Goal: Information Seeking & Learning: Understand process/instructions

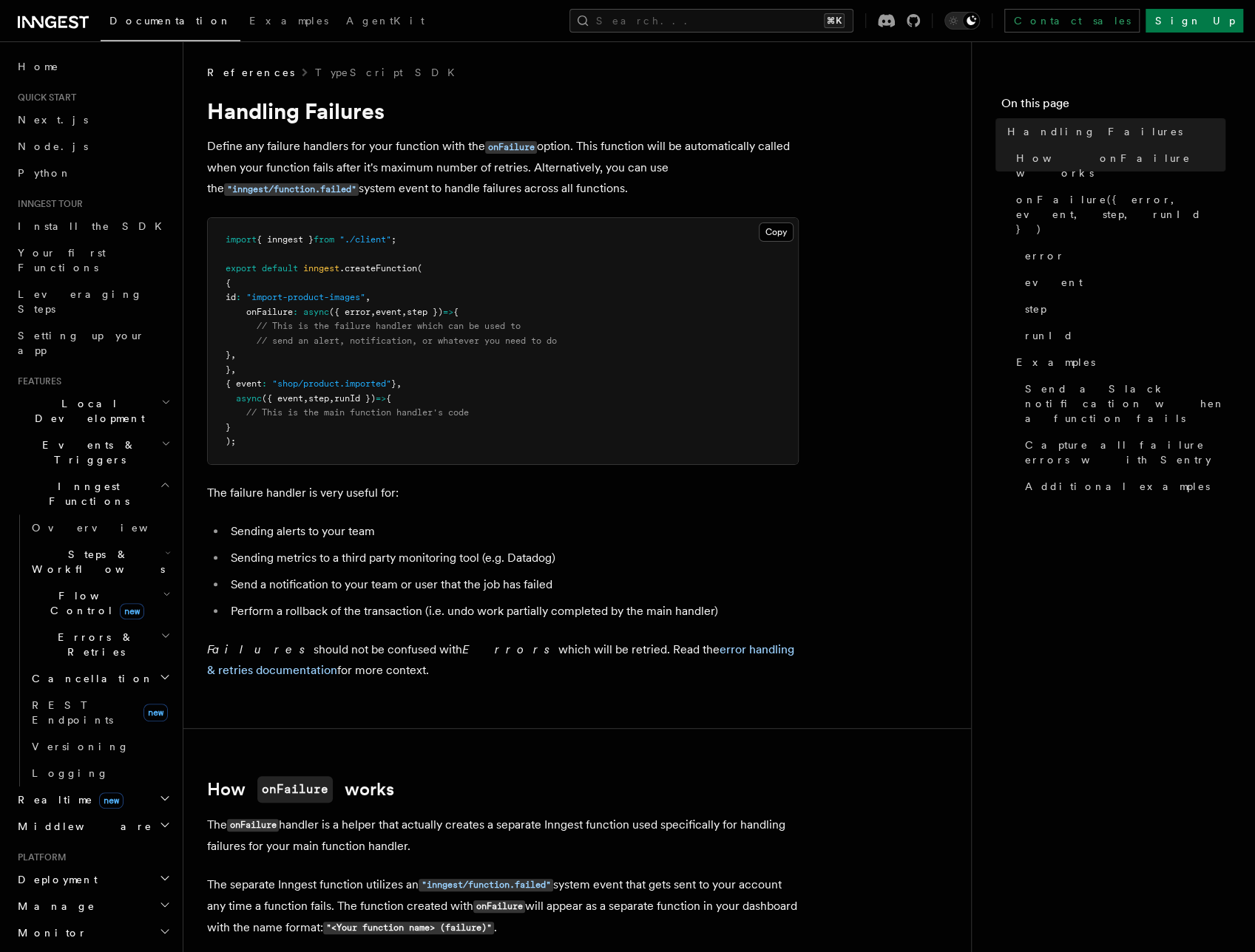
click at [597, 407] on pre "import { inngest } from "./client" ; export default inngest .createFunction ( {…" at bounding box center [503, 341] width 590 height 246
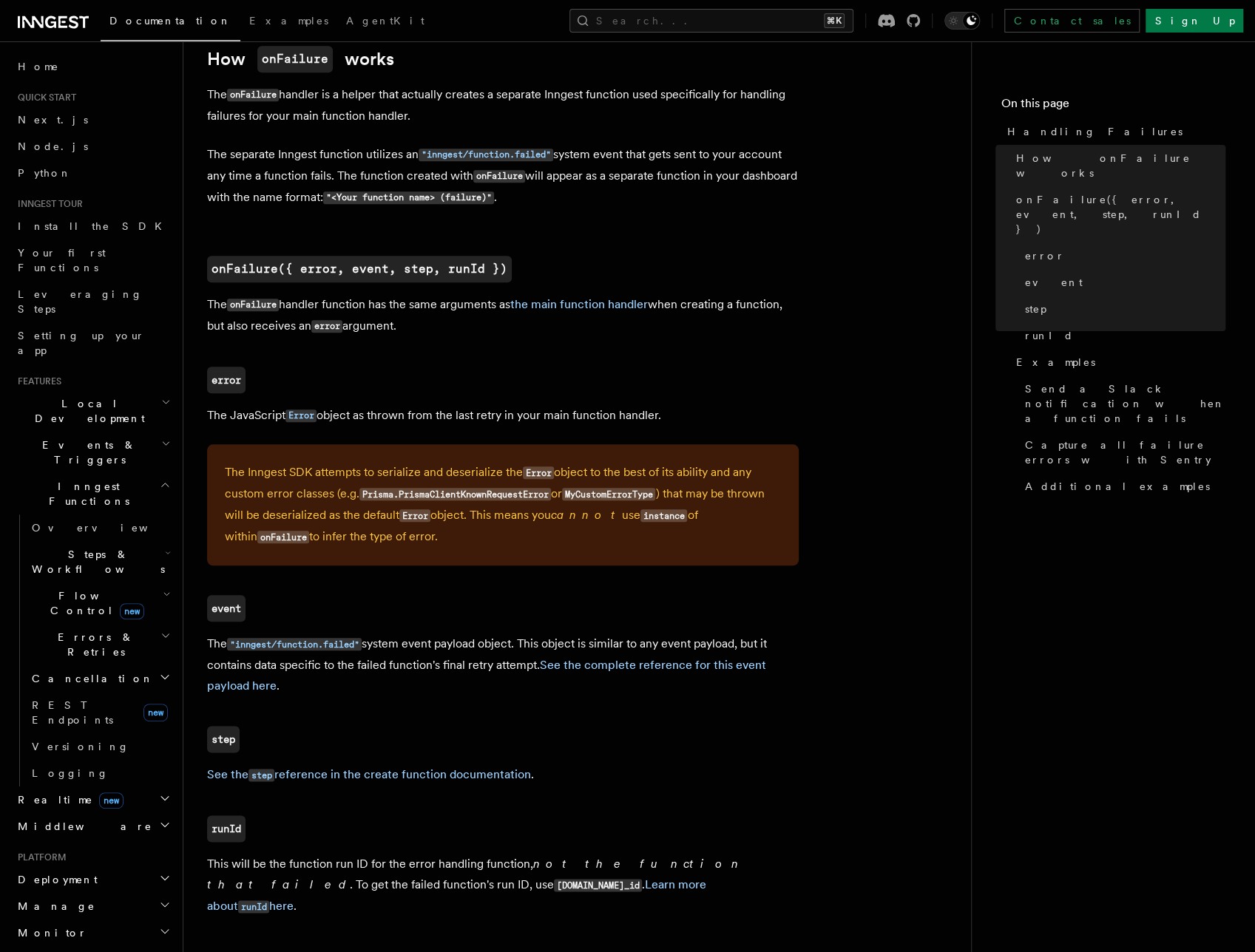
scroll to position [730, 0]
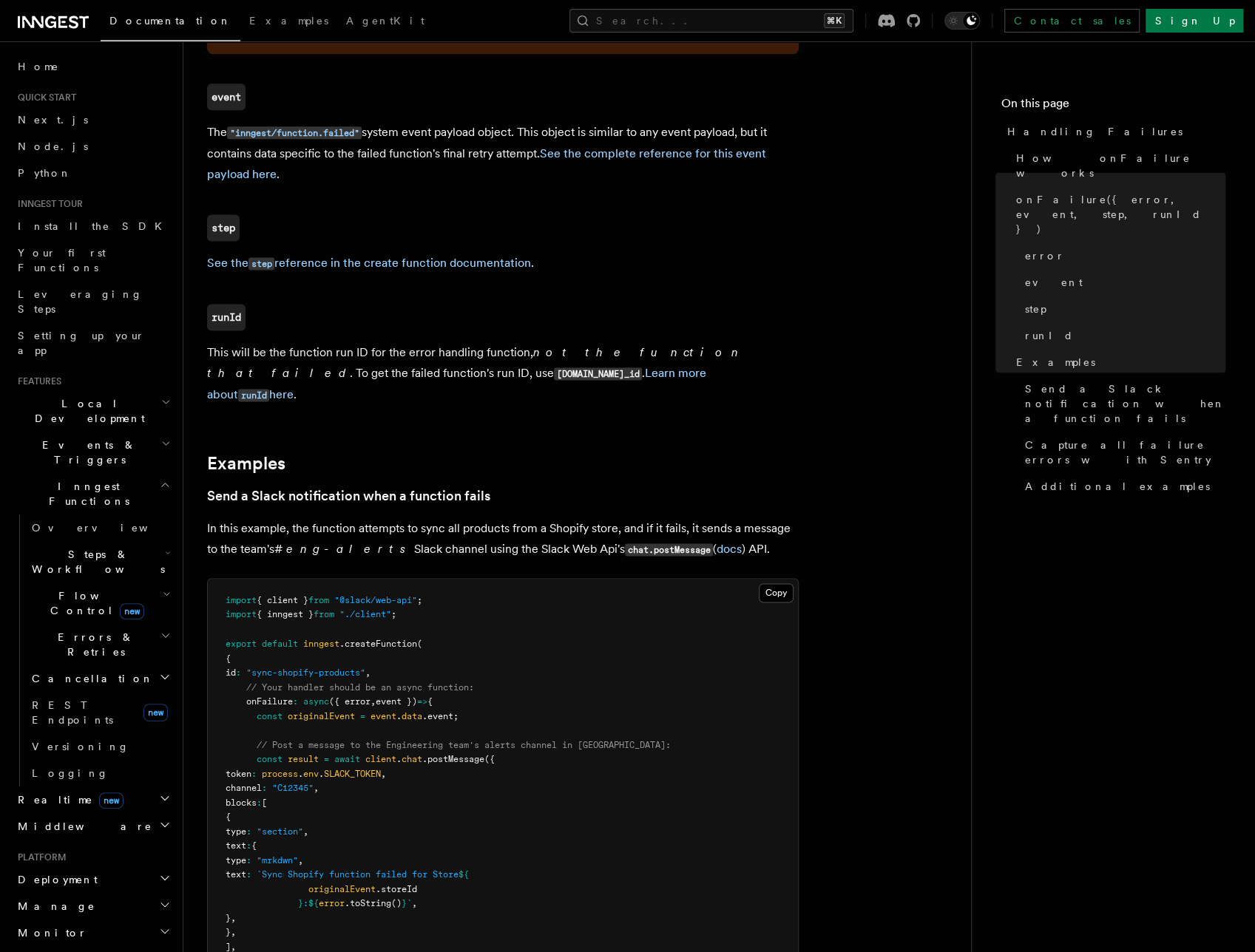
scroll to position [1251, 0]
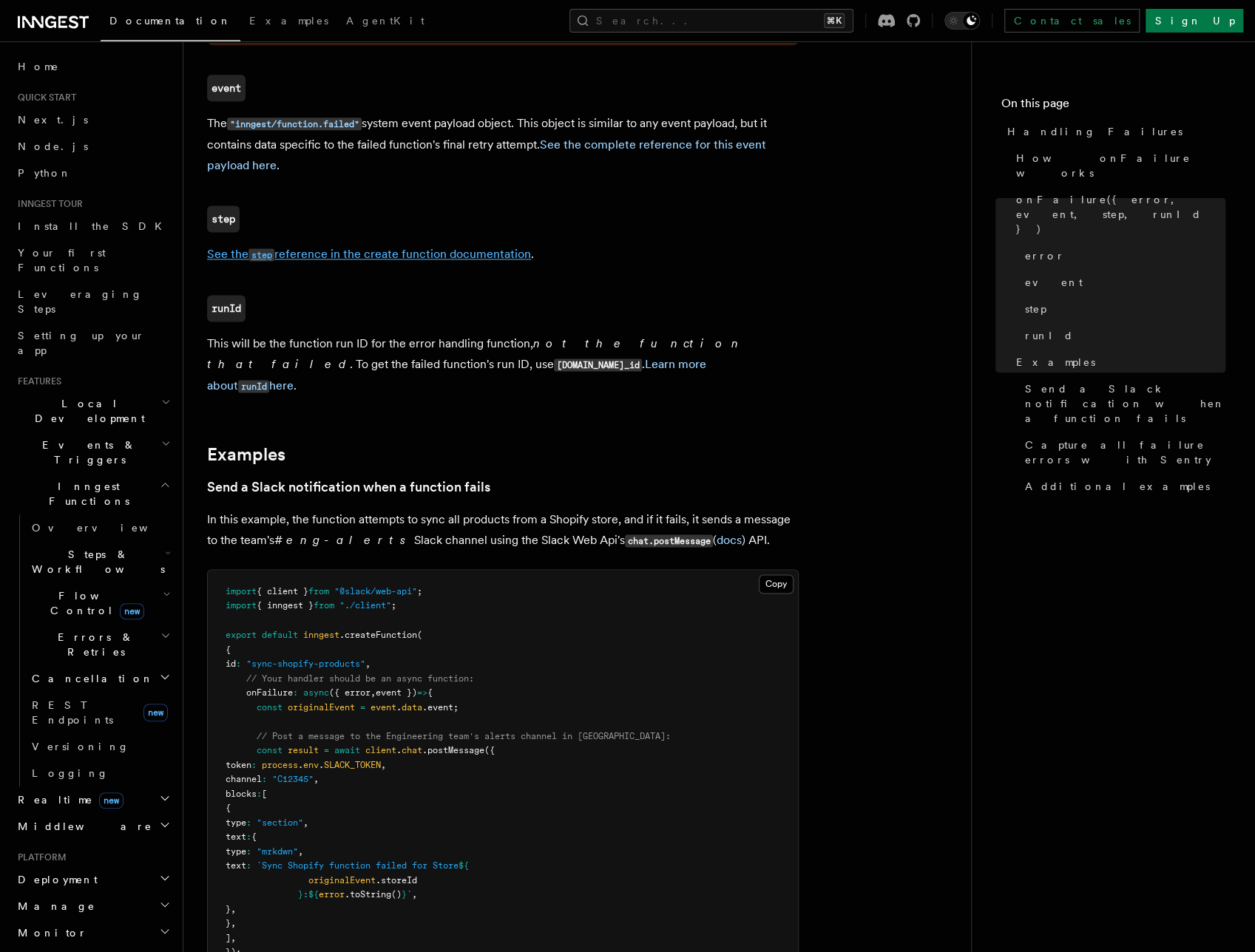
click at [354, 252] on link "See the step reference in the create function documentation" at bounding box center [369, 253] width 324 height 14
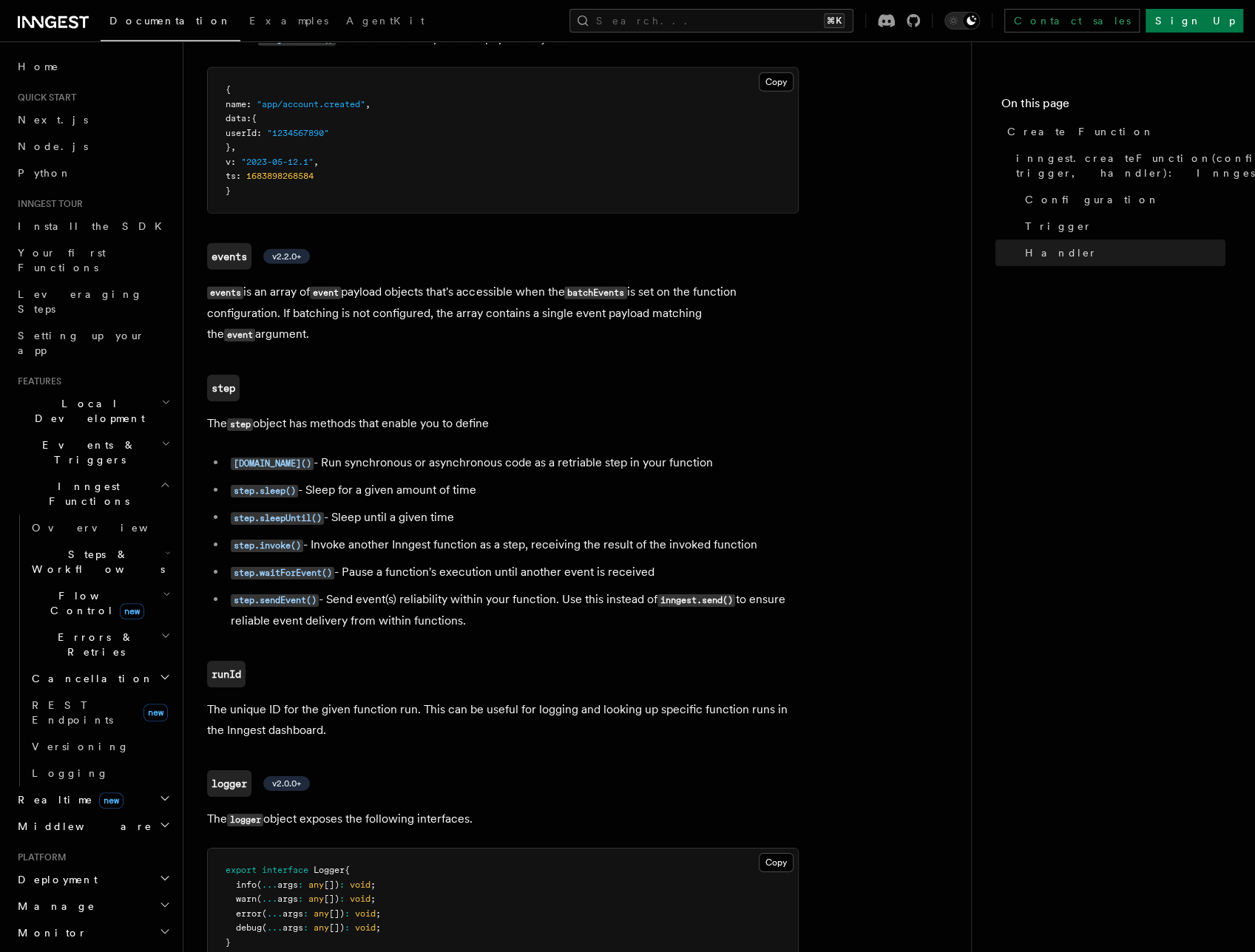
scroll to position [2963, 0]
click at [247, 456] on code "step.run()" at bounding box center [272, 462] width 83 height 13
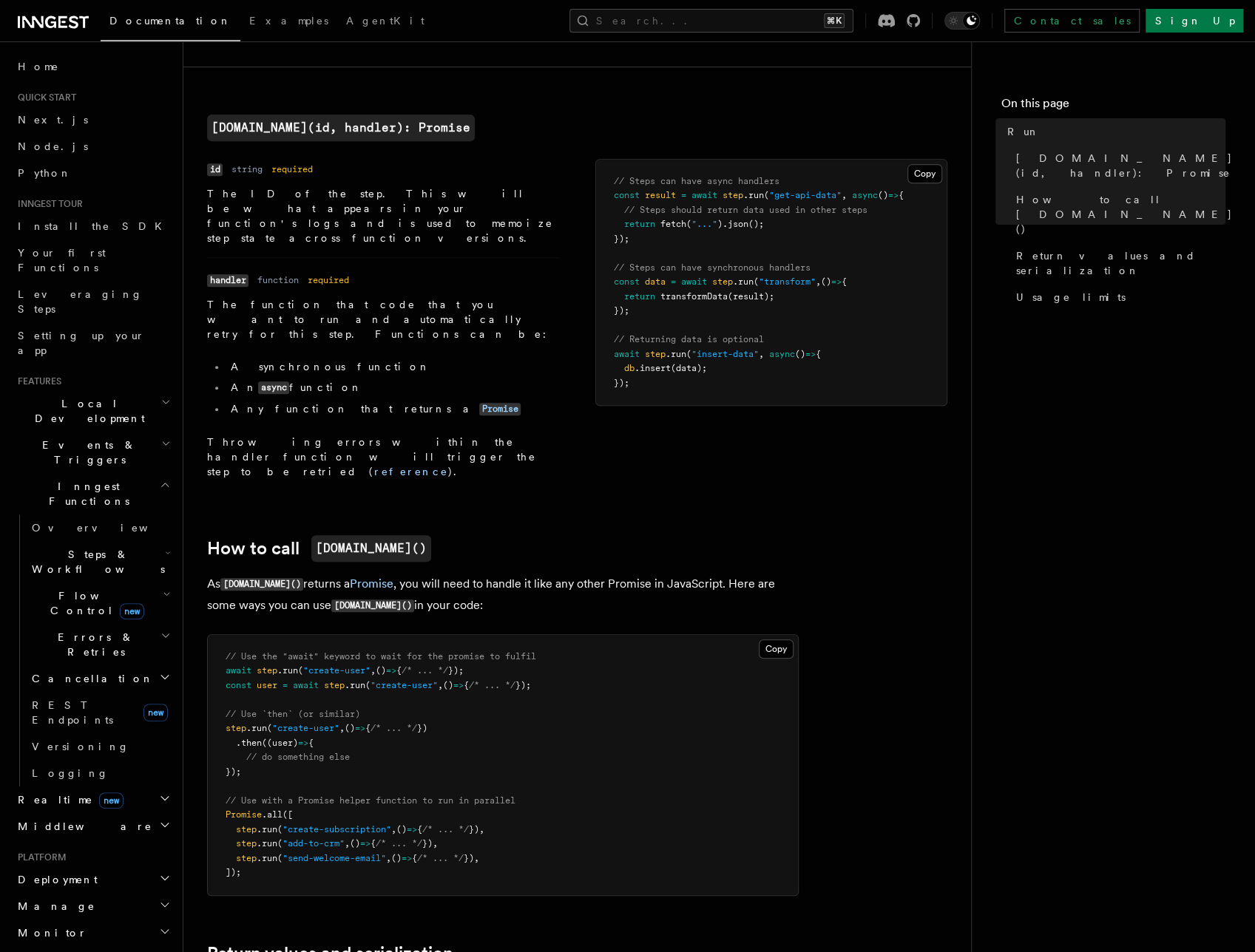
scroll to position [339, 0]
click at [355, 434] on p "Throwing errors within the handler function will trigger the step to be retried…" at bounding box center [383, 456] width 353 height 44
click at [374, 465] on link "reference" at bounding box center [411, 470] width 74 height 12
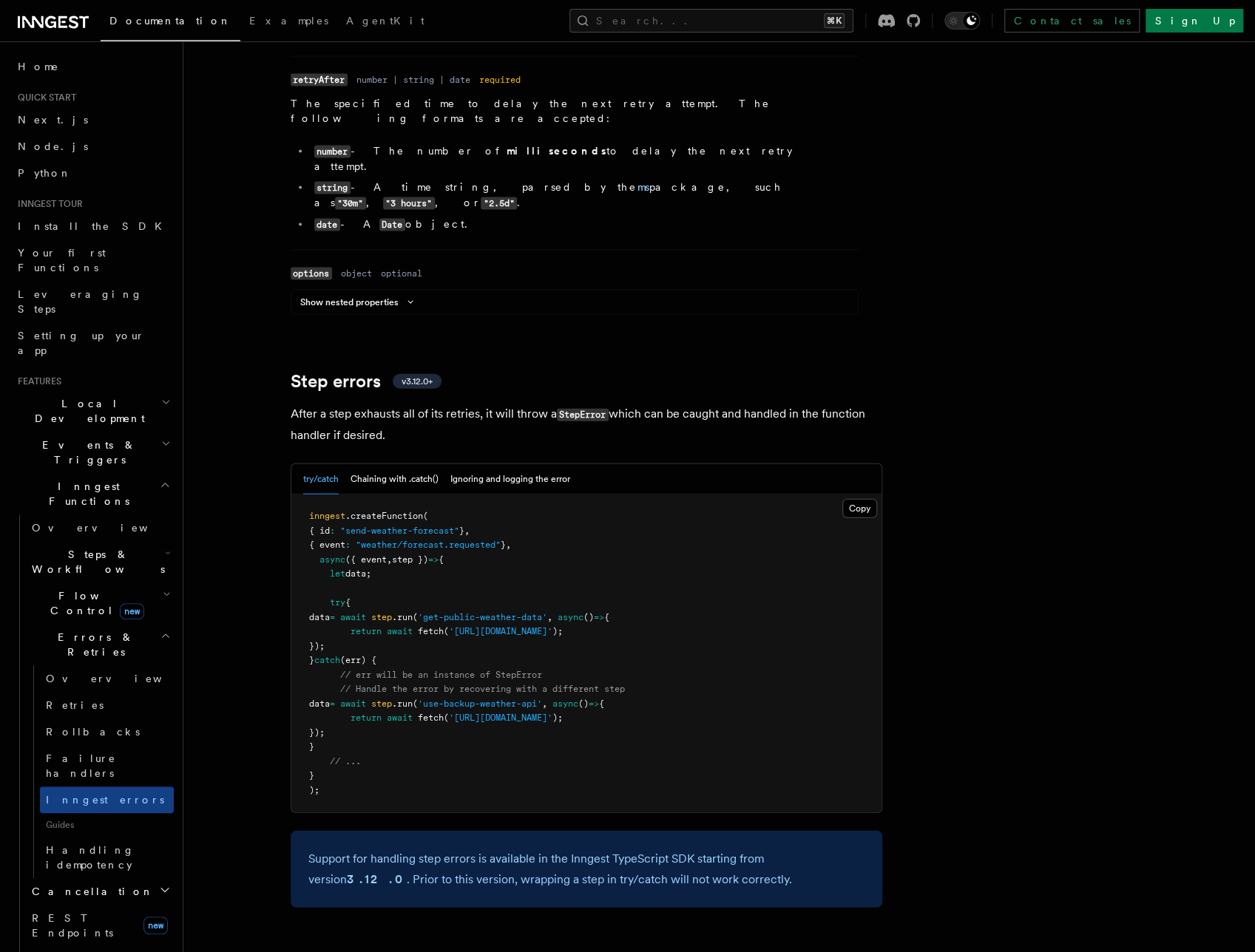
scroll to position [2036, 0]
click at [387, 466] on button "Chaining with .catch()" at bounding box center [394, 481] width 88 height 30
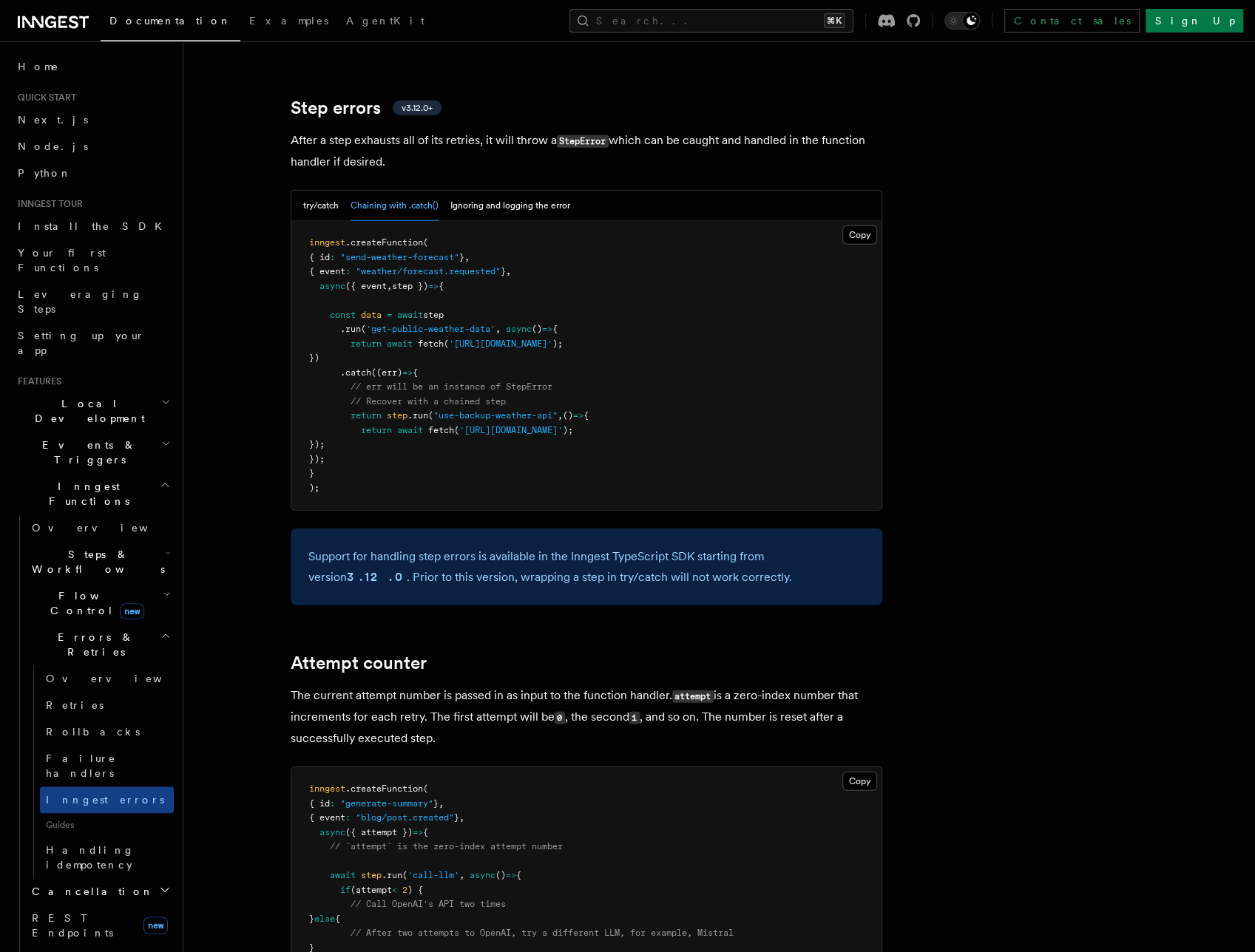
scroll to position [2332, 0]
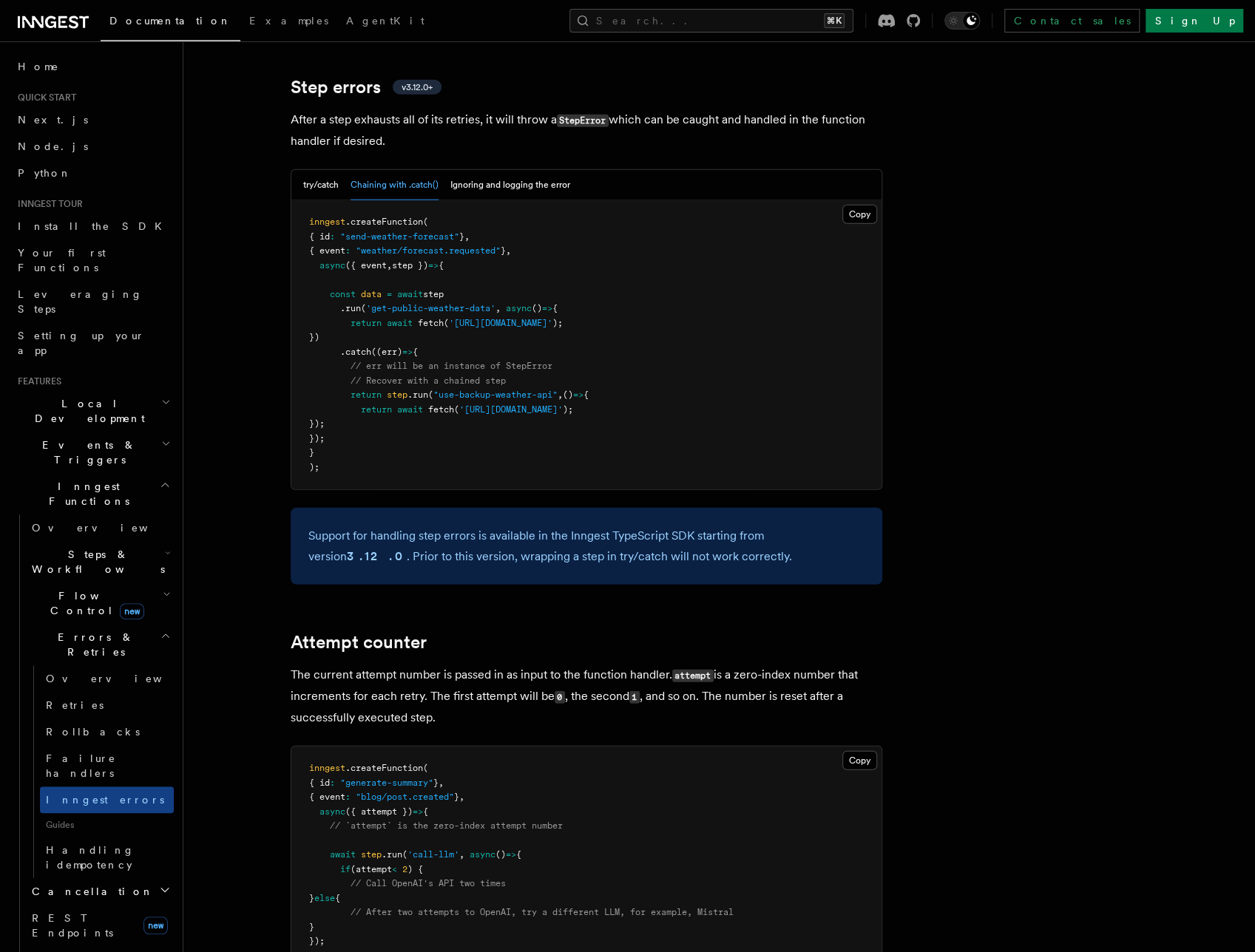
click at [481, 376] on span "// Recover with a chained step" at bounding box center [428, 381] width 155 height 10
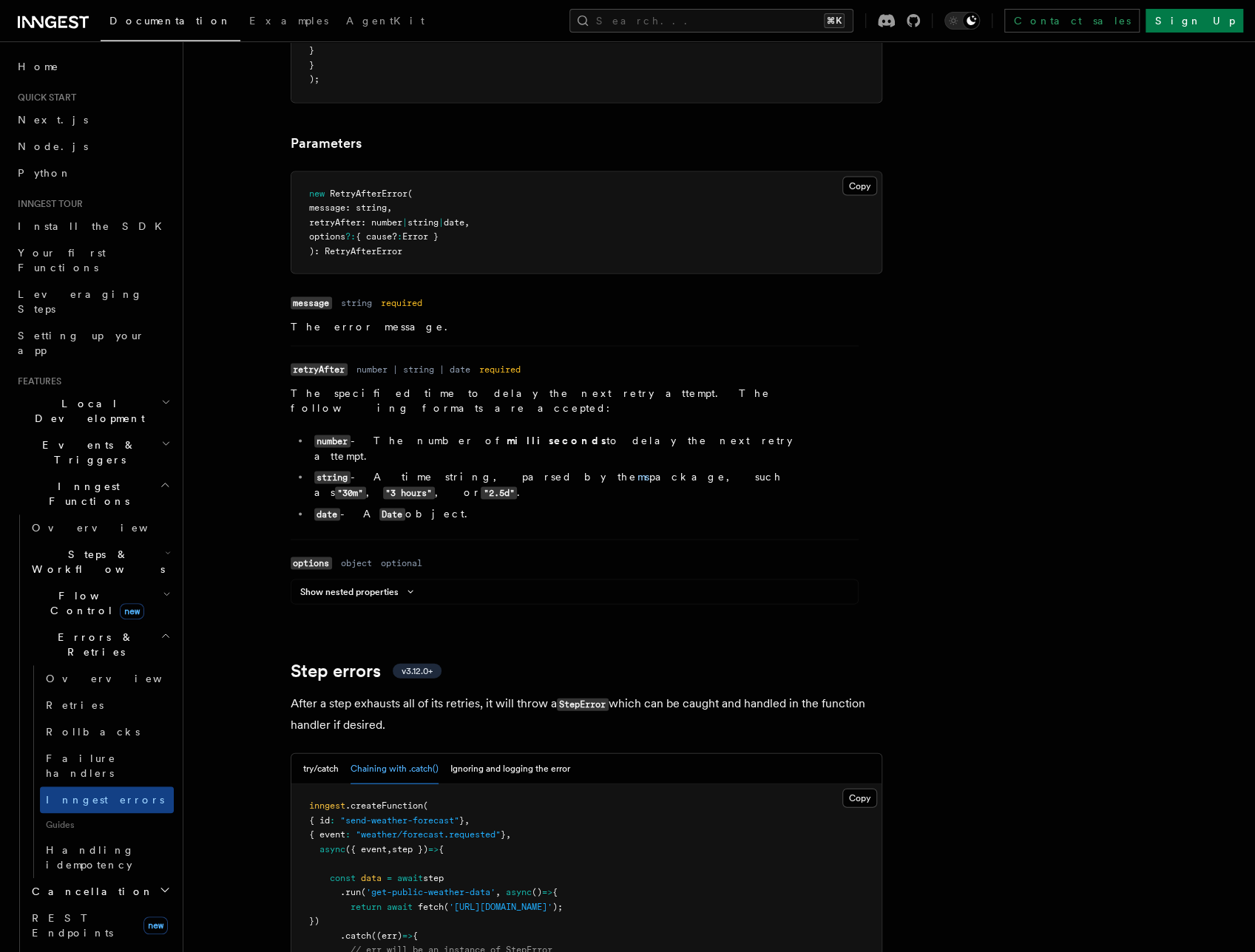
scroll to position [1722, 0]
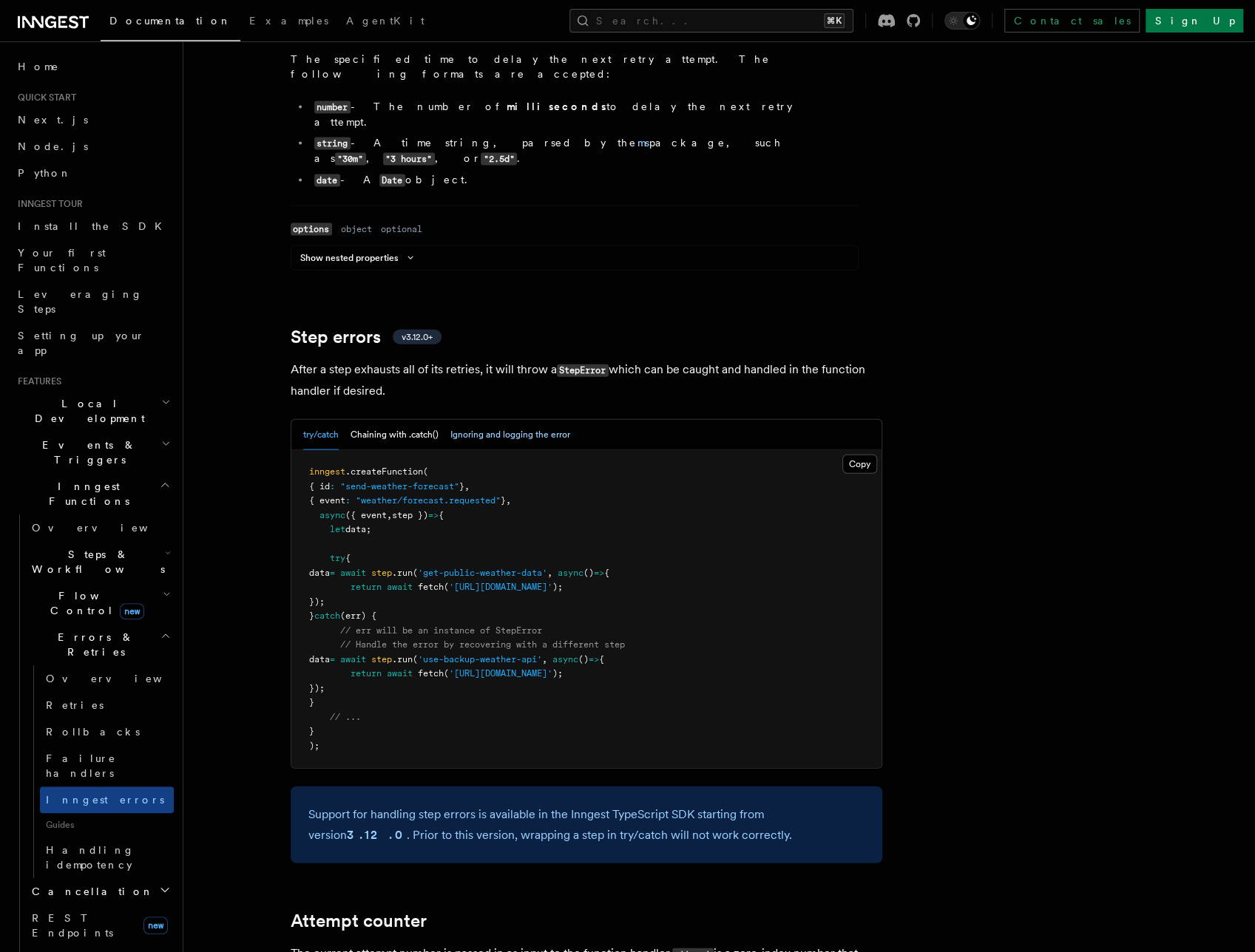
scroll to position [2083, 0]
click at [383, 419] on button "Chaining with .catch()" at bounding box center [394, 434] width 88 height 30
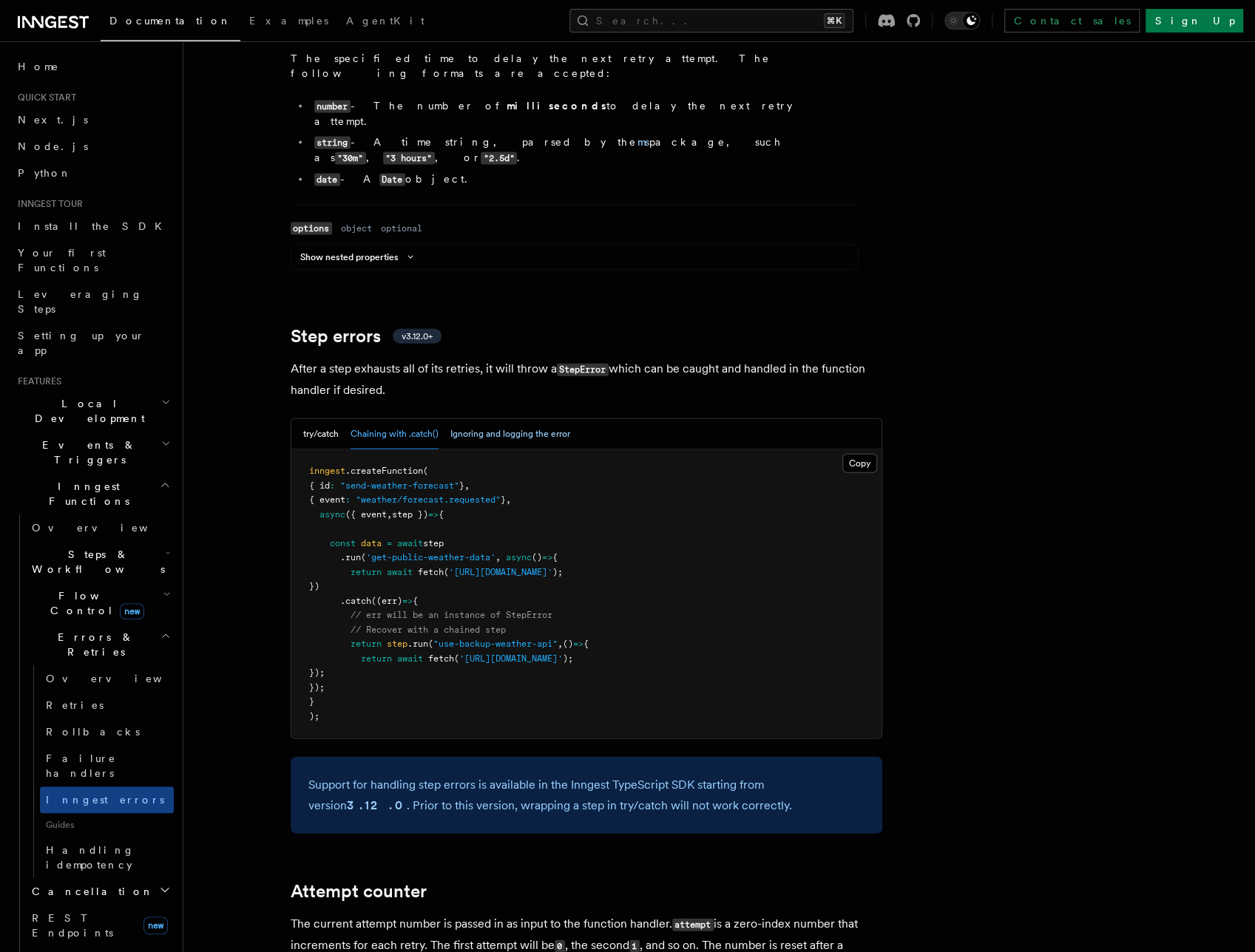
click at [505, 419] on button "Ignoring and logging the error" at bounding box center [510, 434] width 120 height 30
